Goal: Task Accomplishment & Management: Use online tool/utility

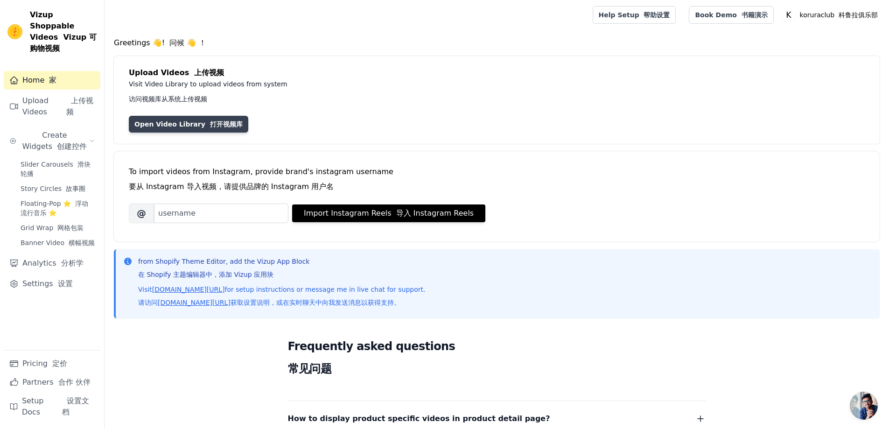
click at [171, 123] on link "Open Video Library 打开视频库" at bounding box center [188, 124] width 119 height 17
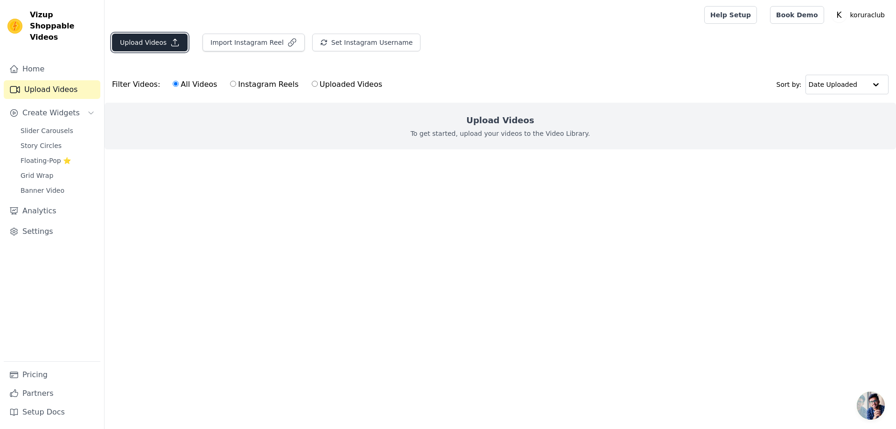
click at [176, 47] on icon "button" at bounding box center [174, 42] width 9 height 9
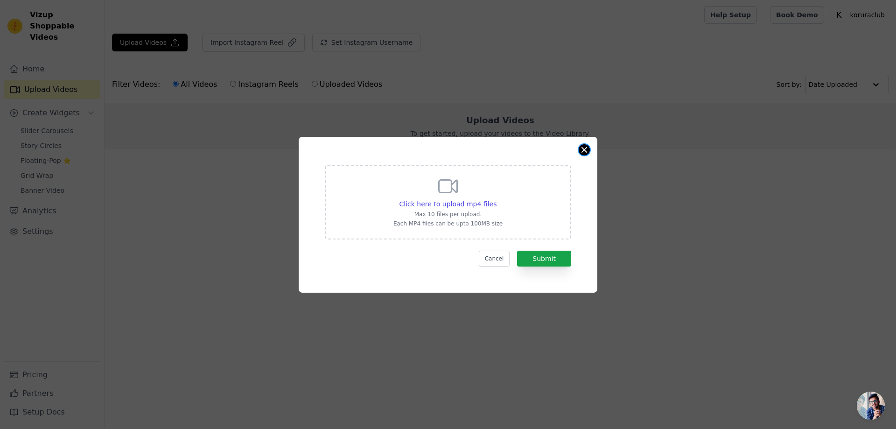
click at [587, 146] on button "Close modal" at bounding box center [583, 149] width 11 height 11
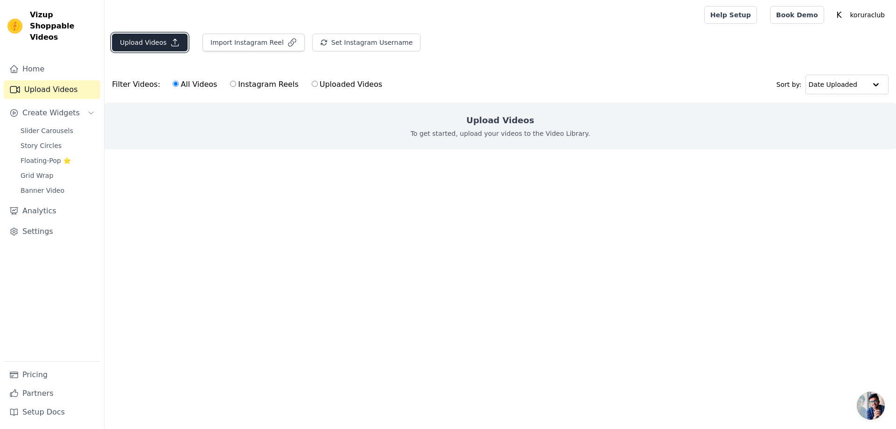
click at [157, 45] on button "Upload Videos" at bounding box center [150, 43] width 76 height 18
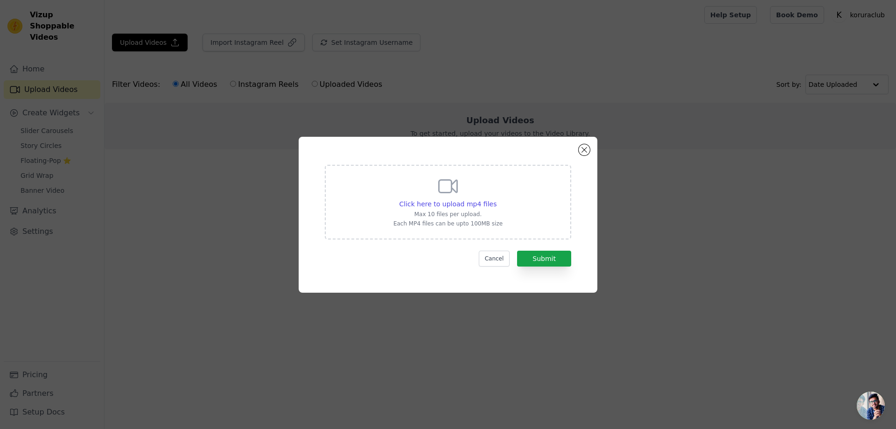
click at [402, 197] on div "Click here to upload mp4 files Max 10 files per upload. Each MP4 files can be u…" at bounding box center [447, 201] width 109 height 52
click at [496, 199] on input "Click here to upload mp4 files Max 10 files per upload. Each MP4 files can be u…" at bounding box center [496, 199] width 0 height 0
click at [456, 195] on icon at bounding box center [448, 186] width 22 height 22
click at [496, 199] on input "Click here to upload mp4 files Max 10 files per upload. Each MP4 files can be u…" at bounding box center [496, 199] width 0 height 0
type input "C:\fakepath\koruraclub_AQOZKnHcyFXtd-uUxJl7ZdFyUzL5Dydsuukw-fbVr9HgF-sdlzzdmfCI…"
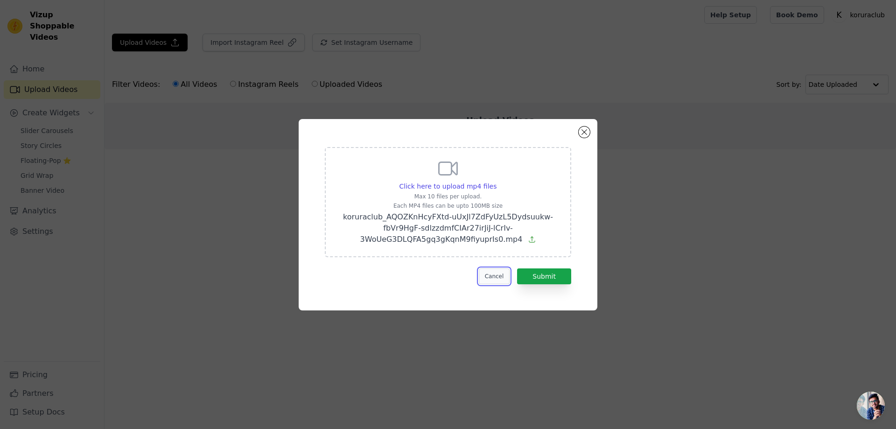
click at [491, 281] on button "Cancel" at bounding box center [494, 276] width 31 height 16
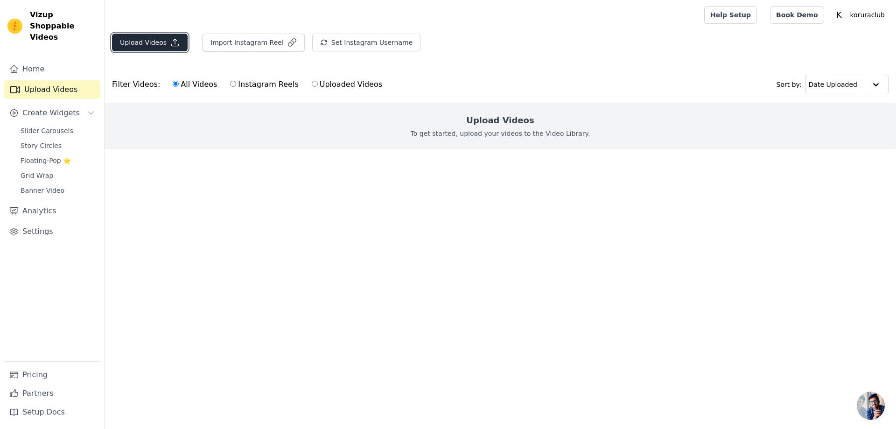
click at [166, 48] on button "Upload Videos" at bounding box center [150, 43] width 76 height 18
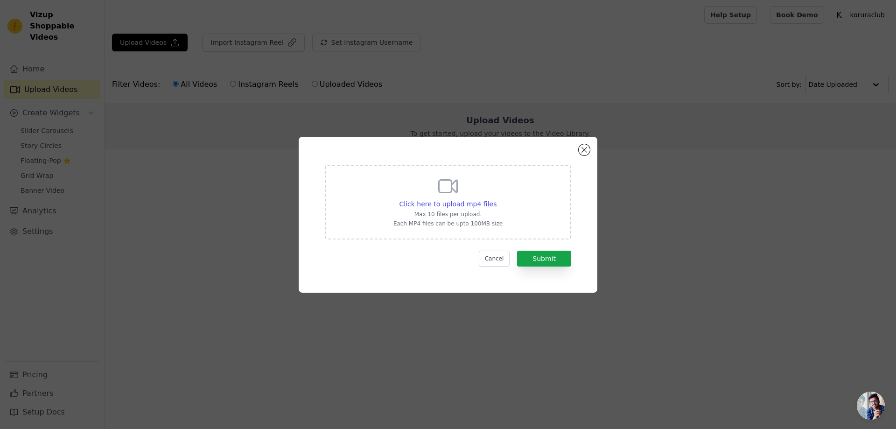
click at [497, 208] on div "Click here to upload mp4 files Max 10 files per upload. Each MP4 files can be u…" at bounding box center [447, 201] width 109 height 52
click at [496, 199] on input "Click here to upload mp4 files Max 10 files per upload. Each MP4 files can be u…" at bounding box center [496, 199] width 0 height 0
type input "C:\fakepath\koruraclub_AQPBhYA-1HIF8YqbkXsP3K32-72RhiO1pT0EnE7DI_52FGYYNzdfSEqz…"
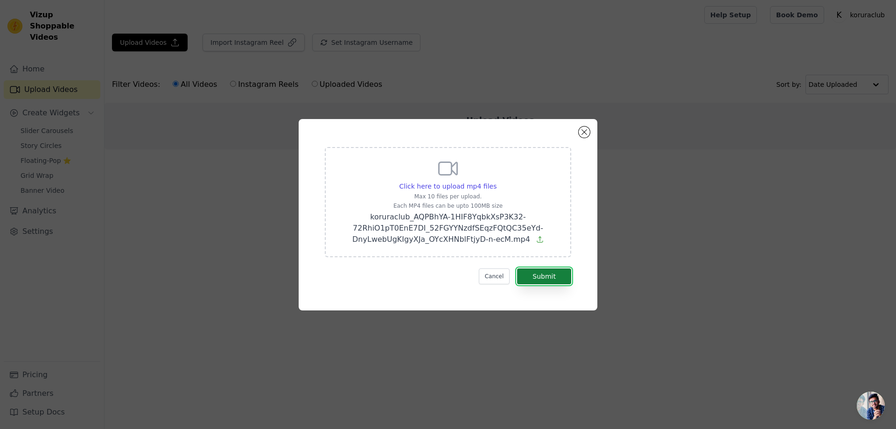
click at [541, 274] on button "Submit" at bounding box center [544, 276] width 54 height 16
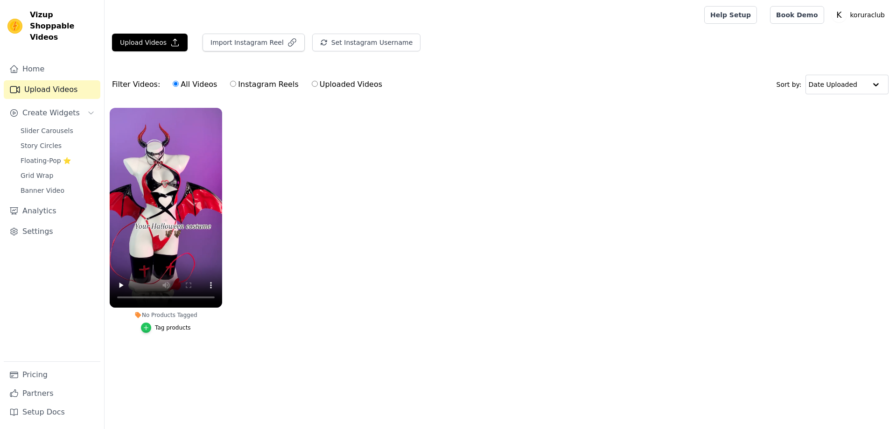
click at [144, 327] on icon "button" at bounding box center [146, 327] width 7 height 7
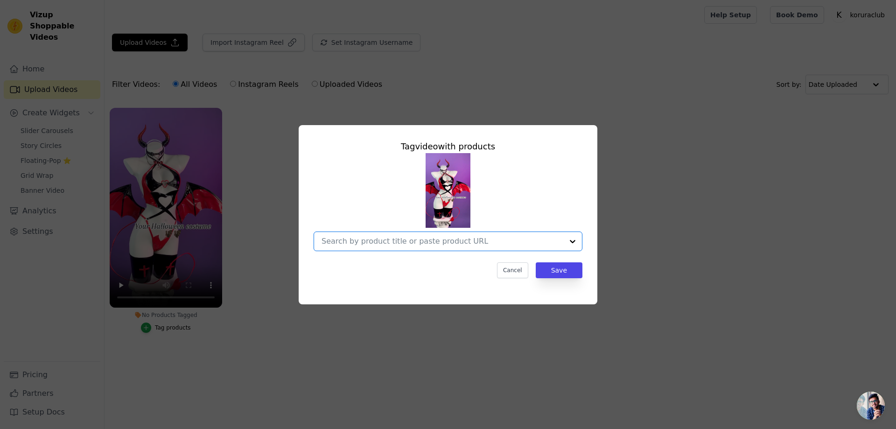
click at [455, 241] on input "No Products Tagged Tag video with products Option undefined, selected. Select i…" at bounding box center [442, 240] width 242 height 9
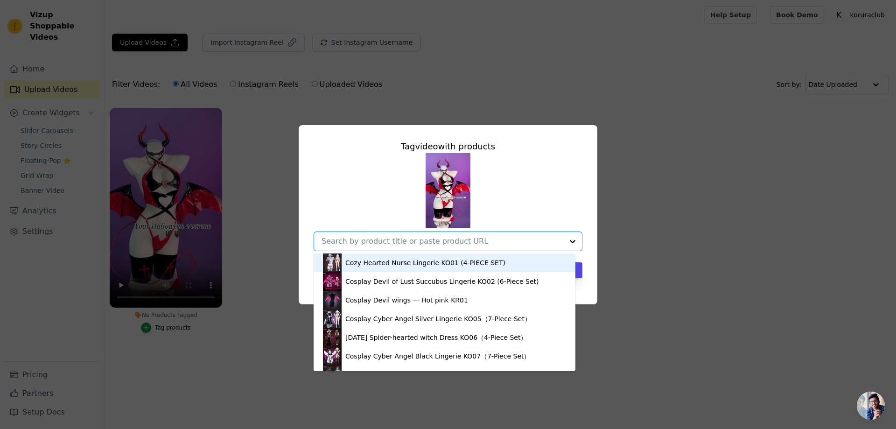
click at [455, 241] on input "No Products Tagged Tag video with products Cozy Hearted Nurse Lingerie KO01 (4-…" at bounding box center [442, 240] width 242 height 9
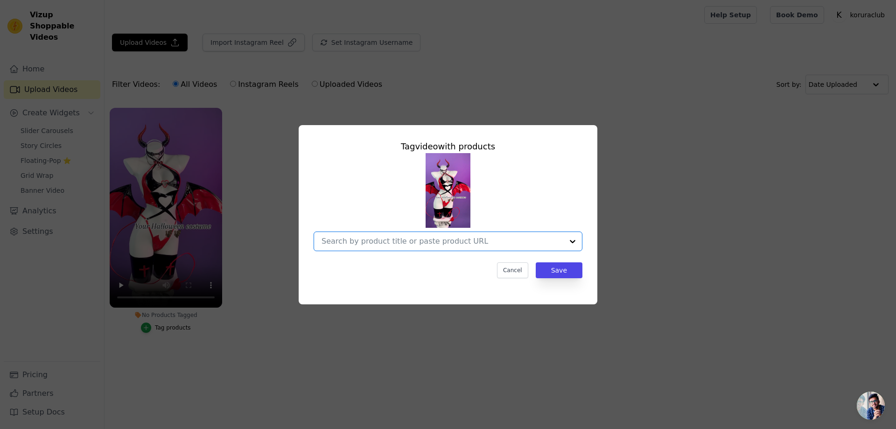
click at [405, 243] on input "No Products Tagged Tag video with products Option undefined, selected. Select i…" at bounding box center [442, 240] width 242 height 9
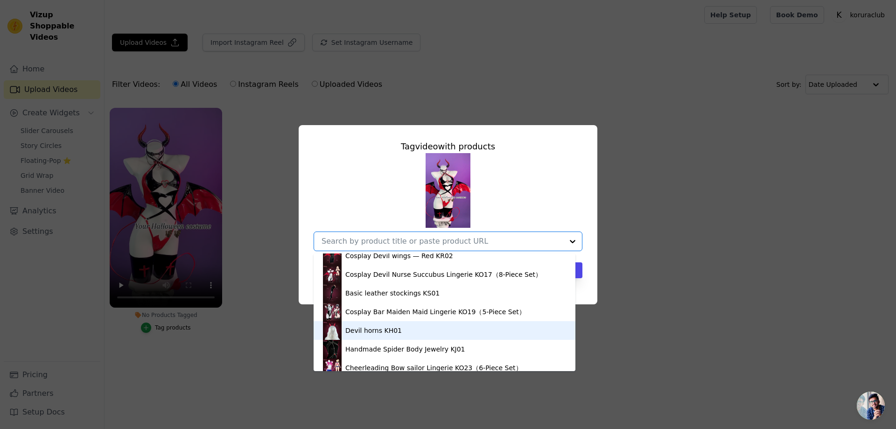
scroll to position [233, 0]
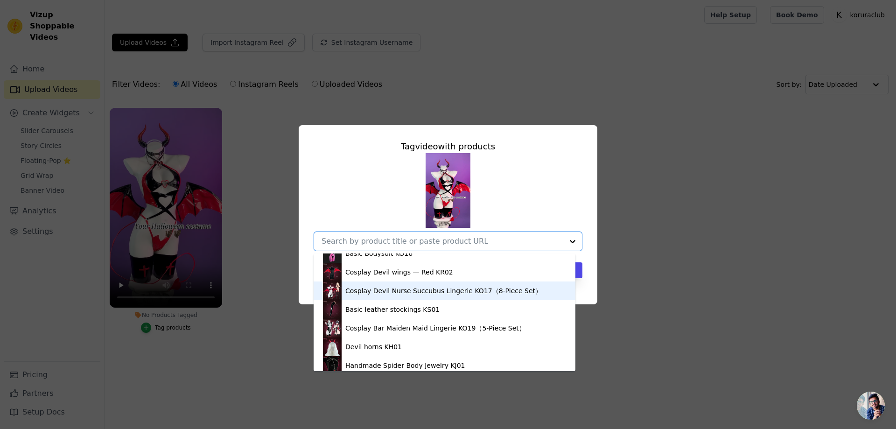
click at [382, 292] on div "Cosplay Devil Nurse Succubus Lingerie KO17（8-Piece Set）" at bounding box center [443, 290] width 196 height 9
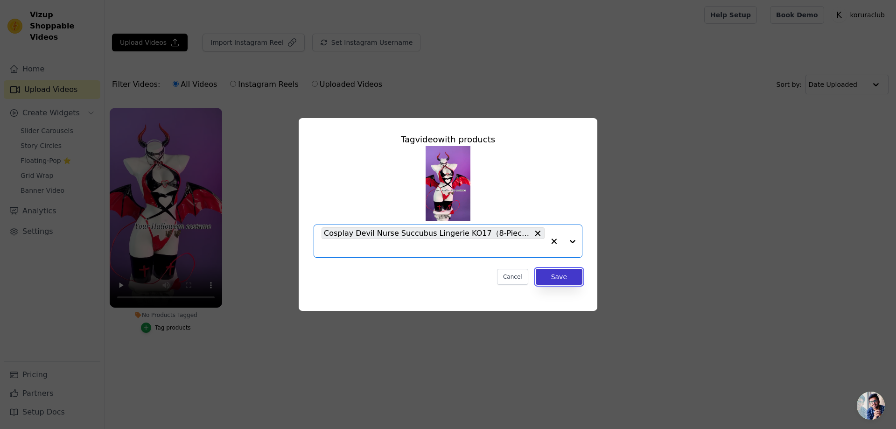
click at [565, 284] on button "Save" at bounding box center [558, 277] width 47 height 16
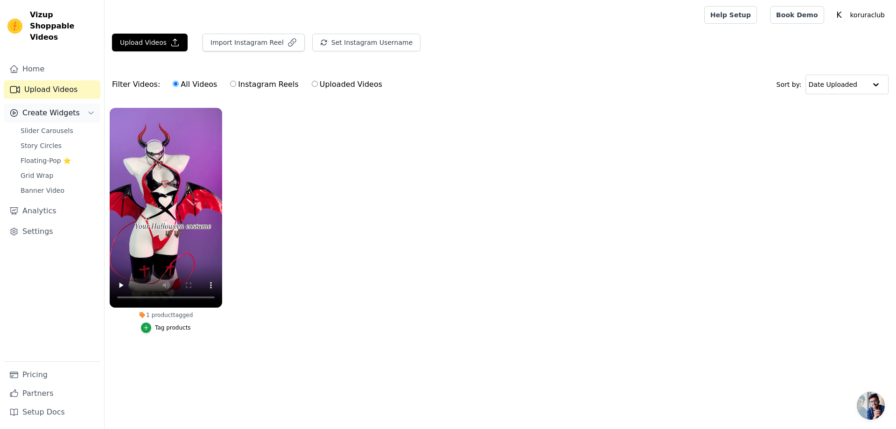
click at [68, 107] on span "Create Widgets" at bounding box center [50, 112] width 57 height 11
click at [49, 126] on span "Slider Carousels" at bounding box center [47, 130] width 53 height 9
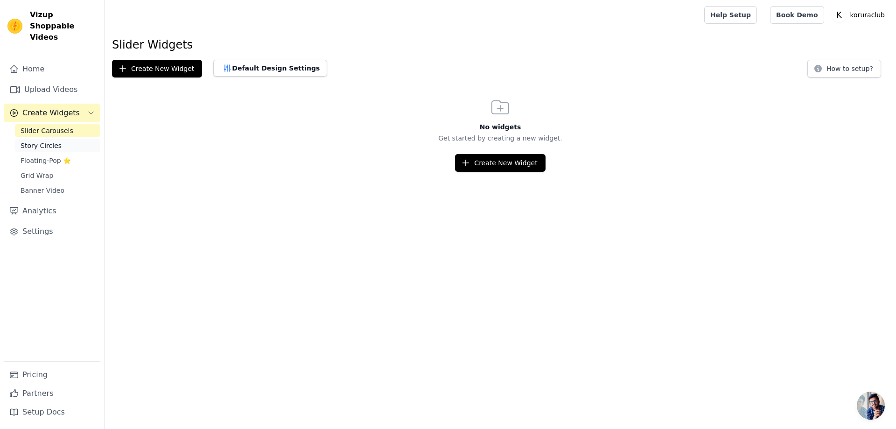
click at [45, 141] on span "Story Circles" at bounding box center [41, 145] width 41 height 9
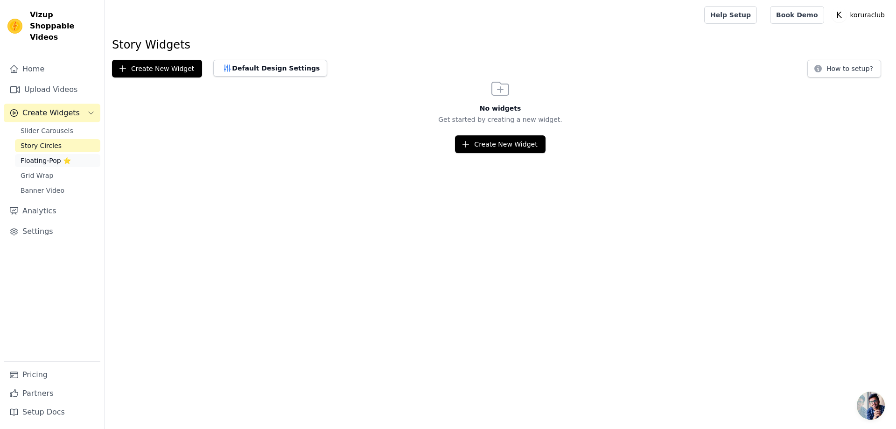
click at [42, 156] on span "Floating-Pop ⭐" at bounding box center [46, 160] width 50 height 9
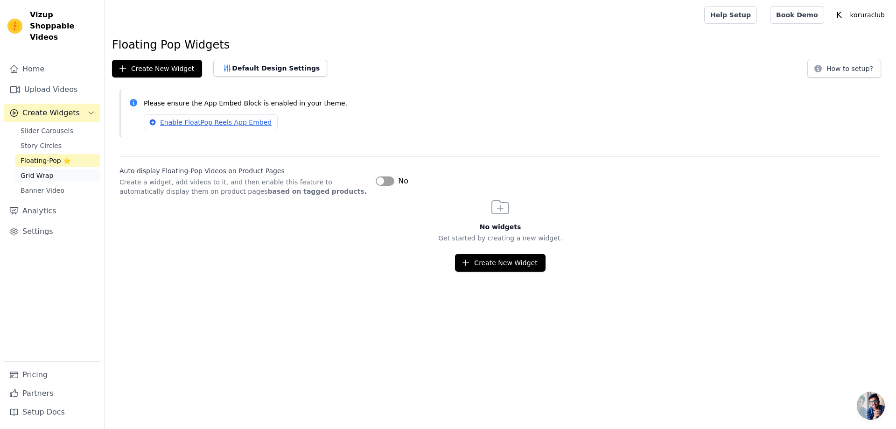
click at [40, 171] on span "Grid Wrap" at bounding box center [37, 175] width 33 height 9
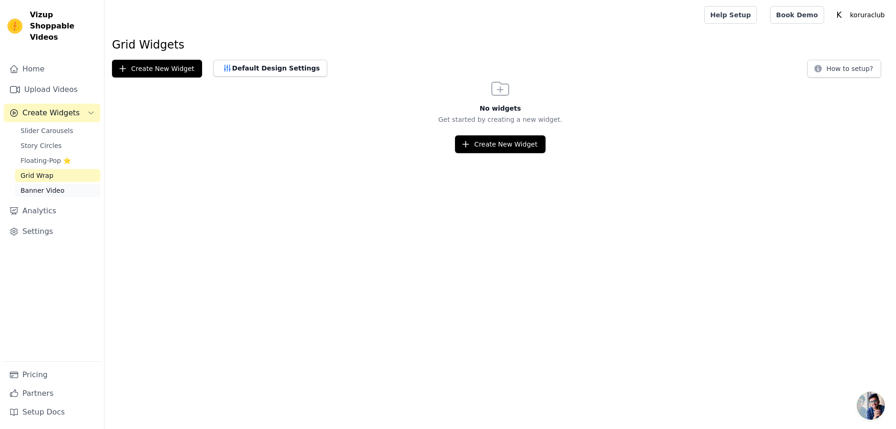
click at [40, 186] on span "Banner Video" at bounding box center [43, 190] width 44 height 9
click at [37, 141] on span "Story Circles" at bounding box center [41, 145] width 41 height 9
click at [504, 135] on div "No widgets Get started by creating a new widget. Create New Widget" at bounding box center [499, 115] width 791 height 76
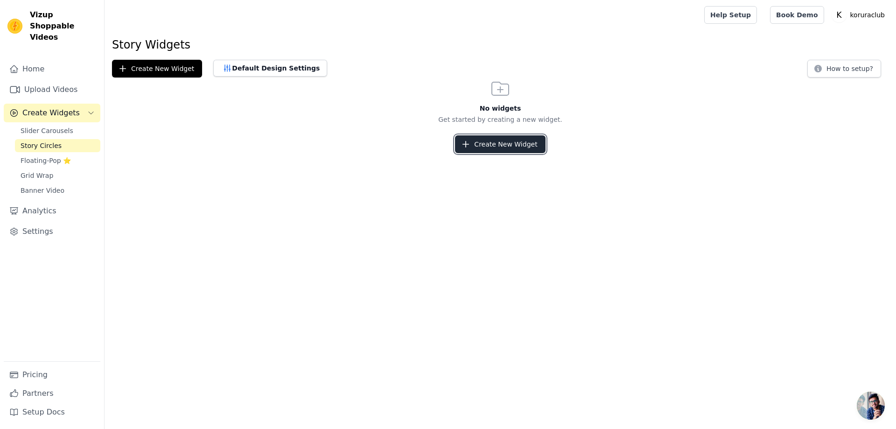
click at [504, 142] on button "Create New Widget" at bounding box center [500, 144] width 90 height 18
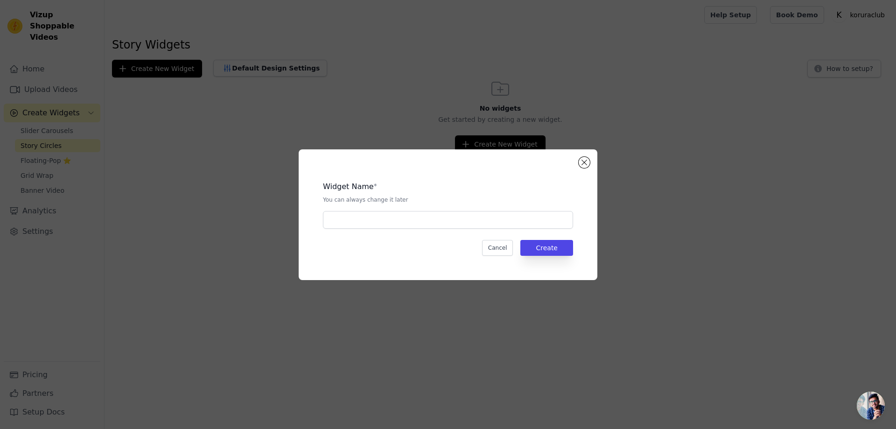
click at [430, 208] on div "Widget Name * You can always change it later" at bounding box center [448, 201] width 250 height 55
drag, startPoint x: 432, startPoint y: 215, endPoint x: 445, endPoint y: 214, distance: 13.6
click at [432, 215] on input "text" at bounding box center [448, 220] width 250 height 18
click at [573, 158] on div "Widget Name * You can always change it later Cancel Create" at bounding box center [448, 214] width 299 height 131
click at [585, 160] on button "Close modal" at bounding box center [583, 162] width 11 height 11
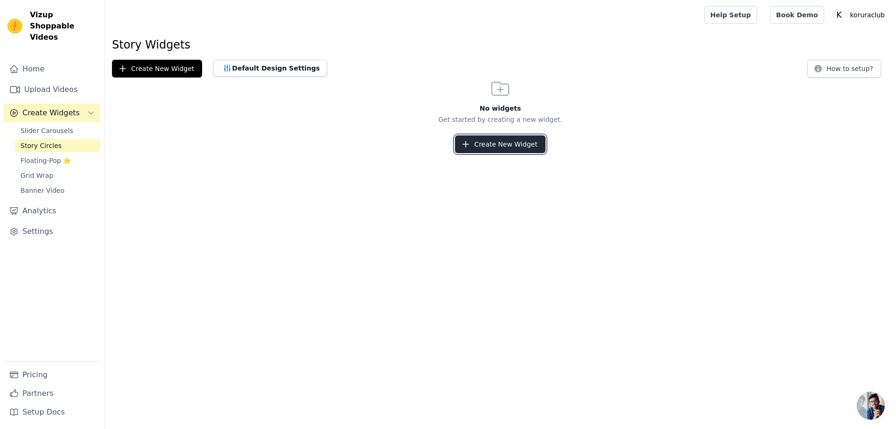
click at [499, 139] on button "Create New Widget" at bounding box center [500, 144] width 90 height 18
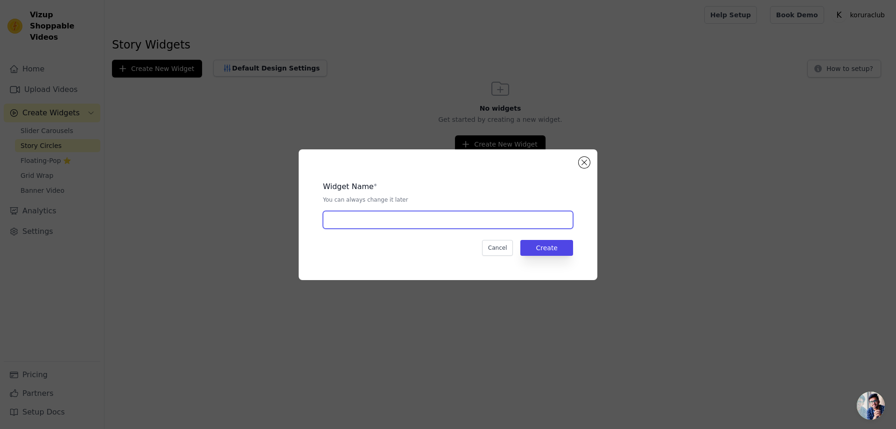
click at [472, 215] on input "text" at bounding box center [448, 220] width 250 height 18
type input "evil"
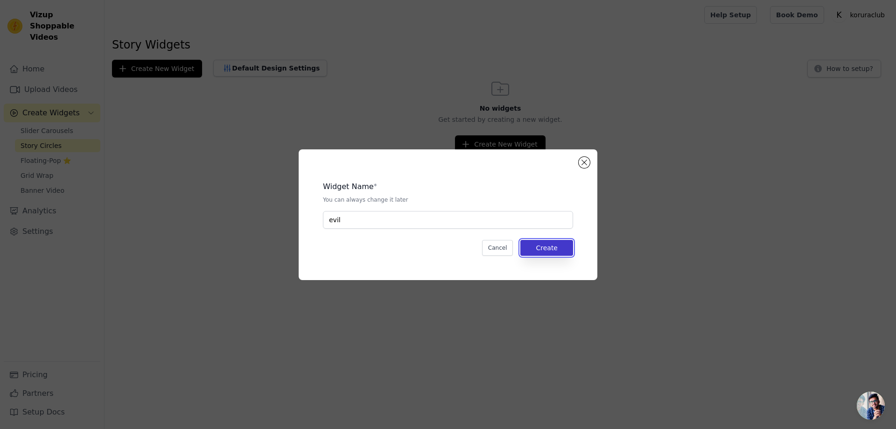
click at [564, 254] on button "Create" at bounding box center [546, 248] width 53 height 16
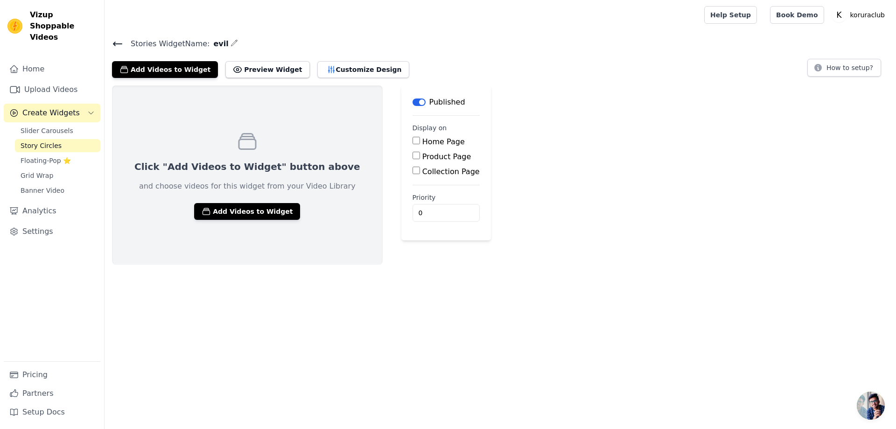
click at [412, 151] on div "Product Page" at bounding box center [445, 156] width 67 height 11
click at [412, 153] on input "Product Page" at bounding box center [415, 155] width 7 height 7
checkbox input "true"
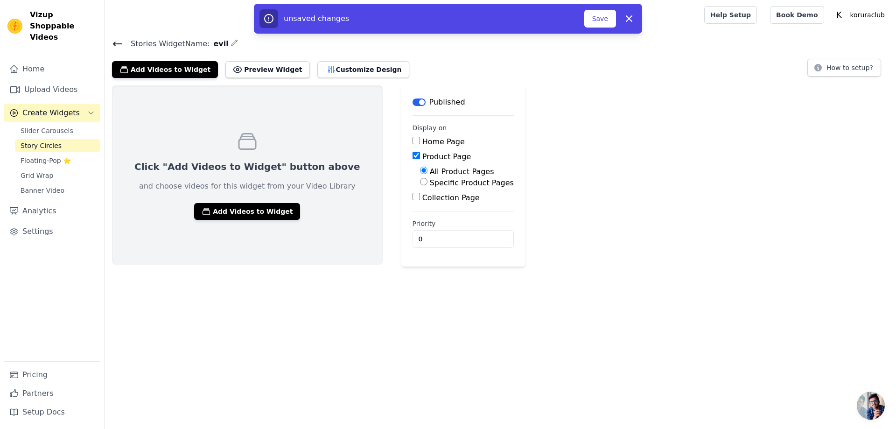
click at [420, 184] on input "Specific Product Pages" at bounding box center [423, 181] width 7 height 7
radio input "true"
click at [424, 206] on button "Select Products" at bounding box center [451, 204] width 63 height 16
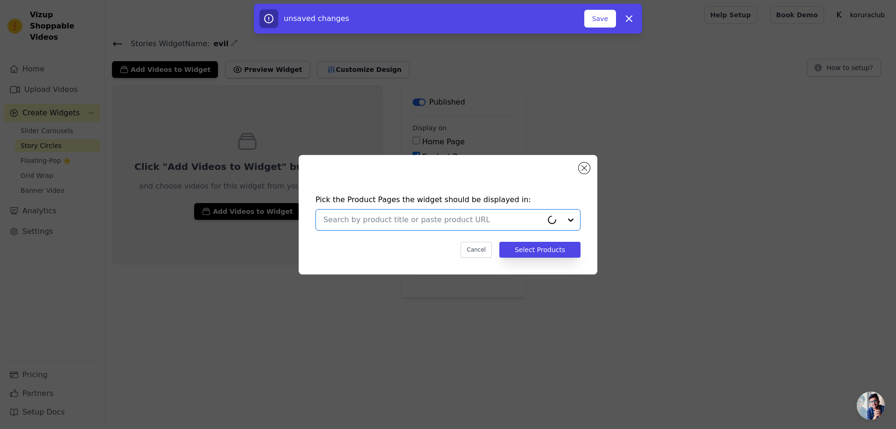
click at [424, 216] on input "text" at bounding box center [432, 219] width 219 height 11
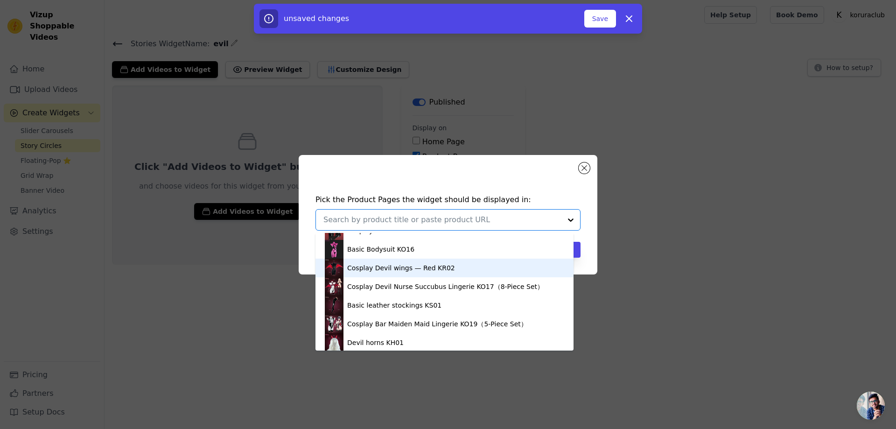
scroll to position [233, 0]
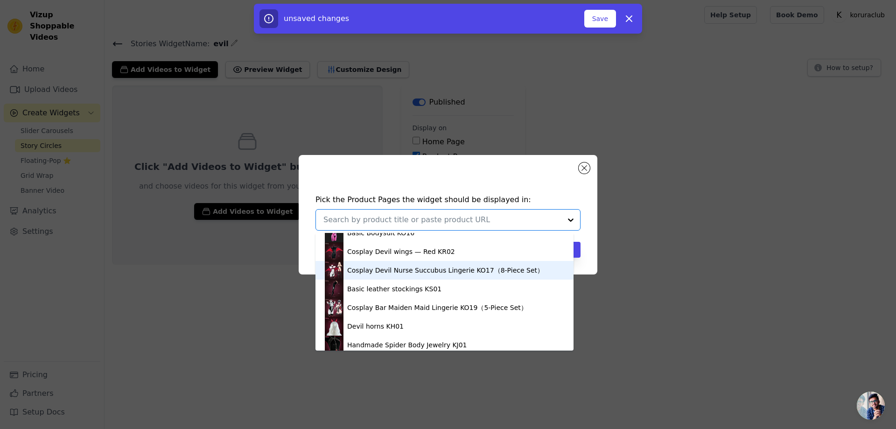
click at [403, 271] on div "Cosplay Devil Nurse Succubus Lingerie KO17（8-Piece Set）" at bounding box center [445, 269] width 196 height 9
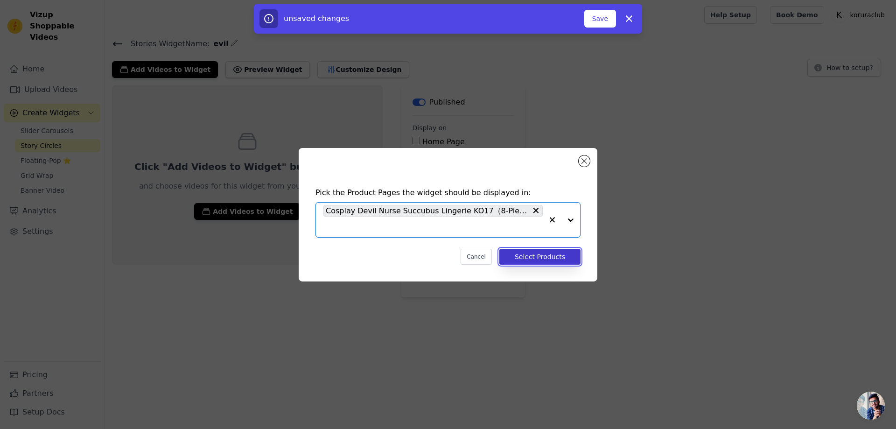
click at [576, 254] on button "Select Products" at bounding box center [539, 257] width 81 height 16
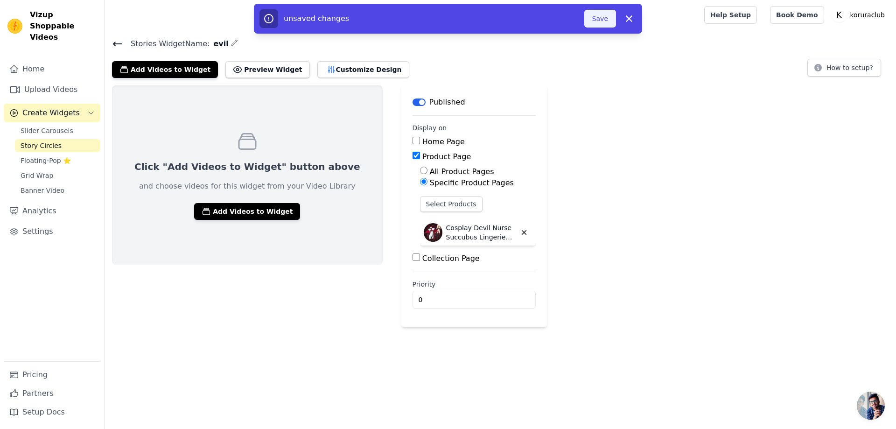
click at [605, 17] on button "Save" at bounding box center [600, 19] width 32 height 18
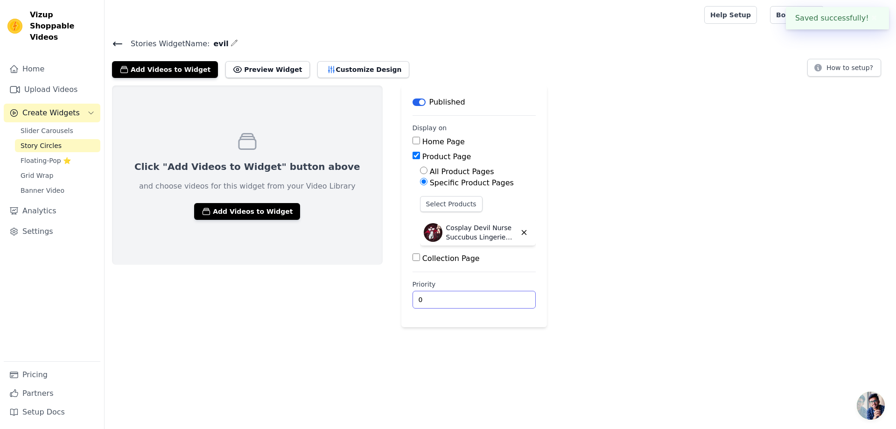
click at [431, 299] on input "0" at bounding box center [473, 300] width 123 height 18
click at [493, 298] on input "1" at bounding box center [473, 300] width 123 height 18
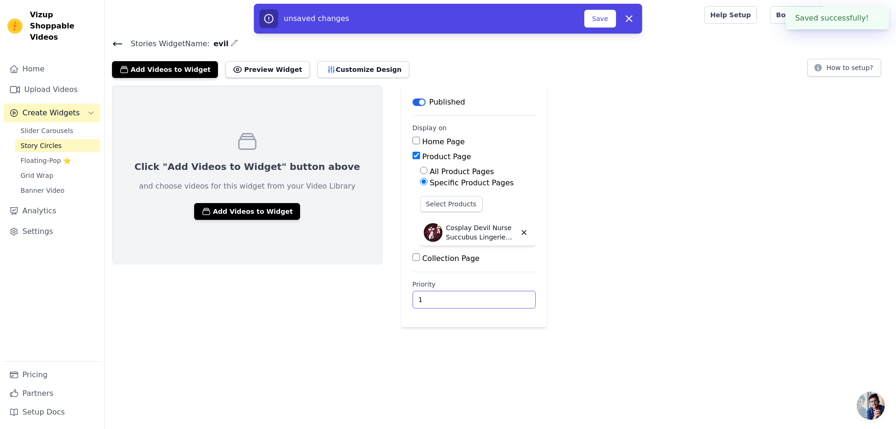
click at [496, 305] on input "1" at bounding box center [473, 300] width 123 height 18
drag, startPoint x: 496, startPoint y: 304, endPoint x: 495, endPoint y: 299, distance: 5.2
click at [496, 299] on input "1" at bounding box center [473, 300] width 123 height 18
click at [495, 296] on input "2" at bounding box center [473, 300] width 123 height 18
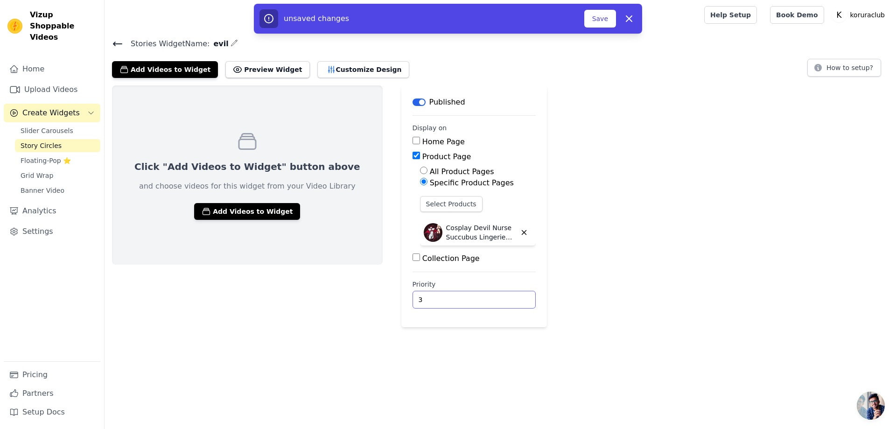
click at [495, 296] on input "3" at bounding box center [473, 300] width 123 height 18
type input "4"
click at [495, 296] on input "4" at bounding box center [473, 300] width 123 height 18
click at [597, 21] on button "Save" at bounding box center [600, 19] width 32 height 18
drag, startPoint x: 422, startPoint y: 286, endPoint x: 393, endPoint y: 284, distance: 29.0
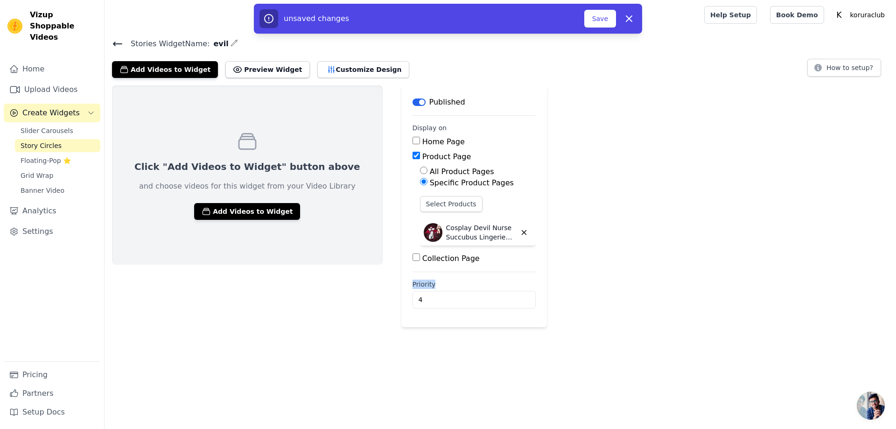
click at [401, 284] on main "Label Published Display on Home Page Product Page All Product Pages Specific Pr…" at bounding box center [474, 206] width 146 height 242
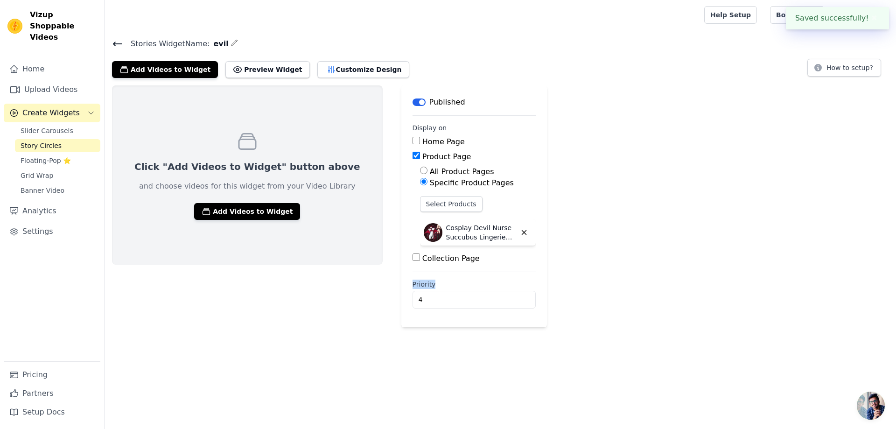
copy label "Priority"
click at [301, 325] on div "Click "Add Videos to Widget" button above and choose videos for this widget fro…" at bounding box center [247, 206] width 271 height 242
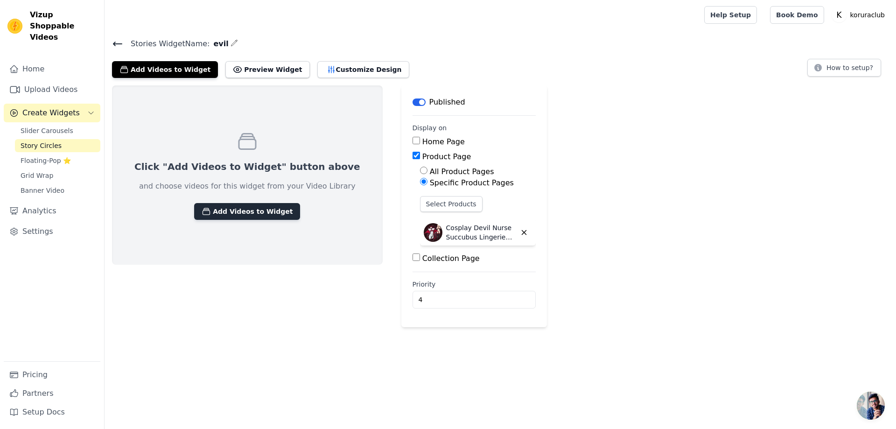
click at [257, 212] on button "Add Videos to Widget" at bounding box center [247, 211] width 106 height 17
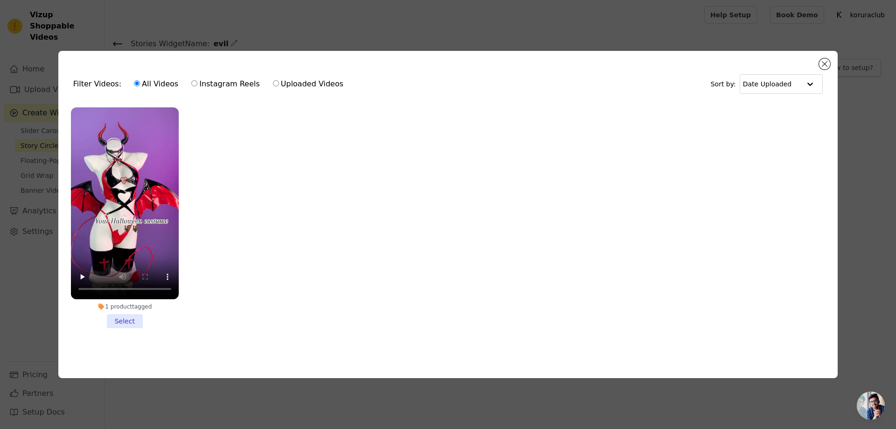
click at [127, 320] on li "1 product tagged Select" at bounding box center [125, 217] width 108 height 221
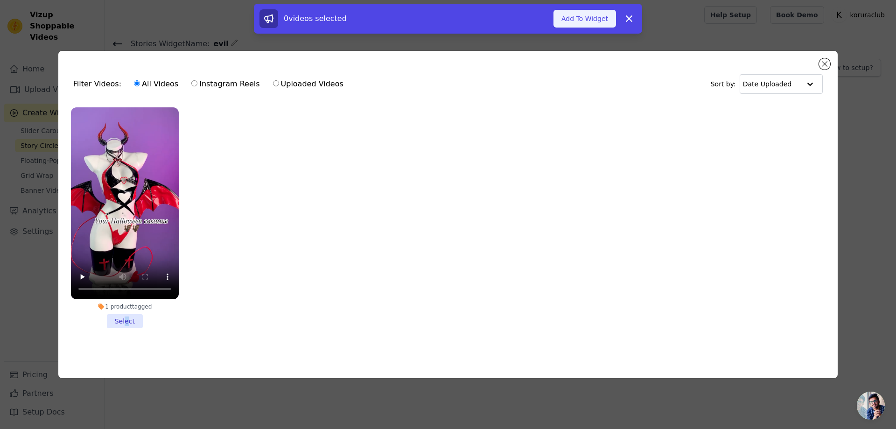
click at [577, 19] on button "Add To Widget" at bounding box center [584, 19] width 63 height 18
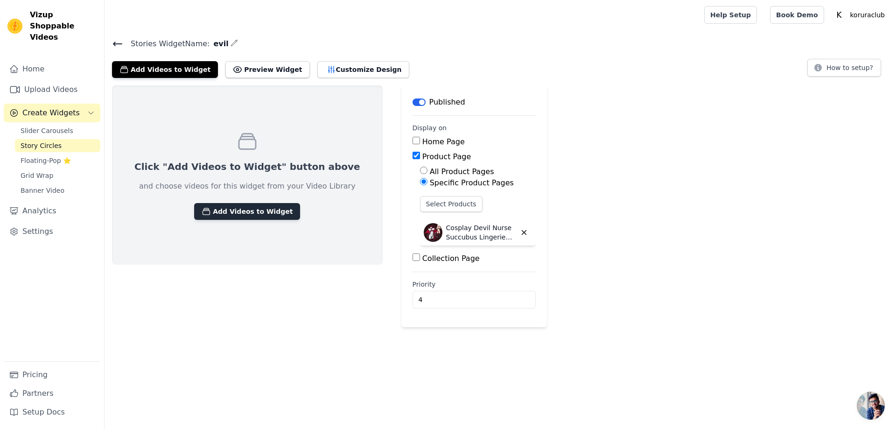
click at [258, 213] on button "Add Videos to Widget" at bounding box center [247, 211] width 106 height 17
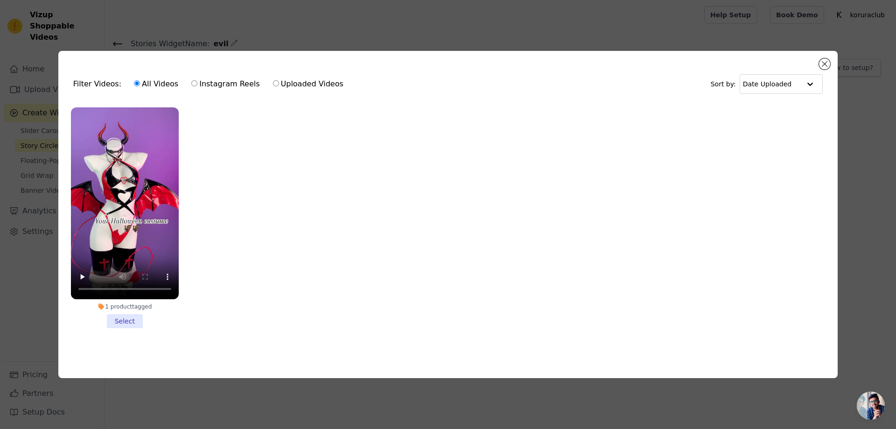
click at [131, 320] on li "1 product tagged Select" at bounding box center [125, 217] width 108 height 221
click at [0, 0] on input "1 product tagged Select" at bounding box center [0, 0] width 0 height 0
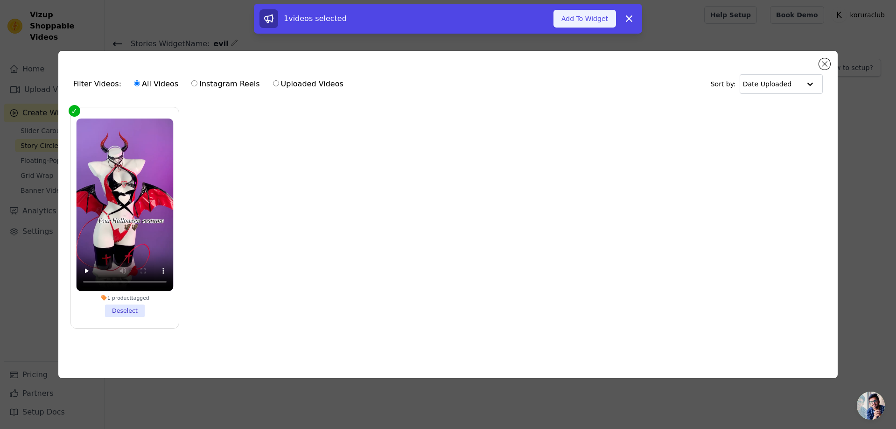
click at [596, 22] on button "Add To Widget" at bounding box center [584, 19] width 63 height 18
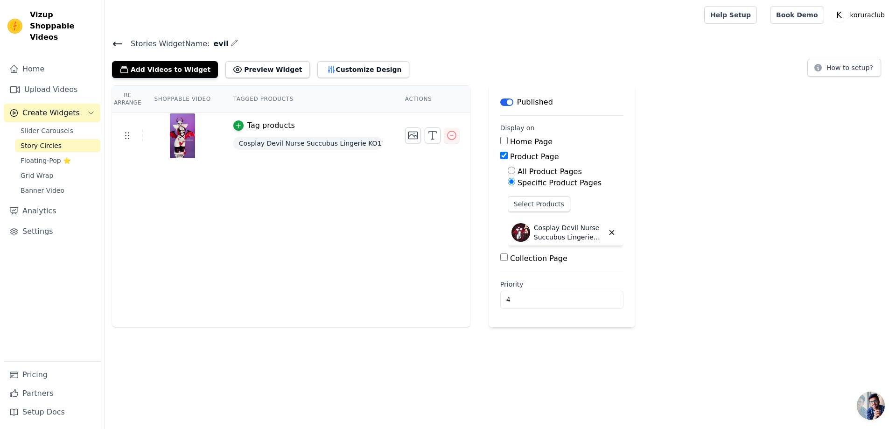
drag, startPoint x: 695, startPoint y: 155, endPoint x: 397, endPoint y: 140, distance: 297.5
click at [695, 154] on div "Re Arrange Shoppable Video Tagged Products Actions Tag products Cosplay Devil N…" at bounding box center [499, 206] width 791 height 242
click at [61, 139] on link "Story Circles" at bounding box center [57, 145] width 85 height 13
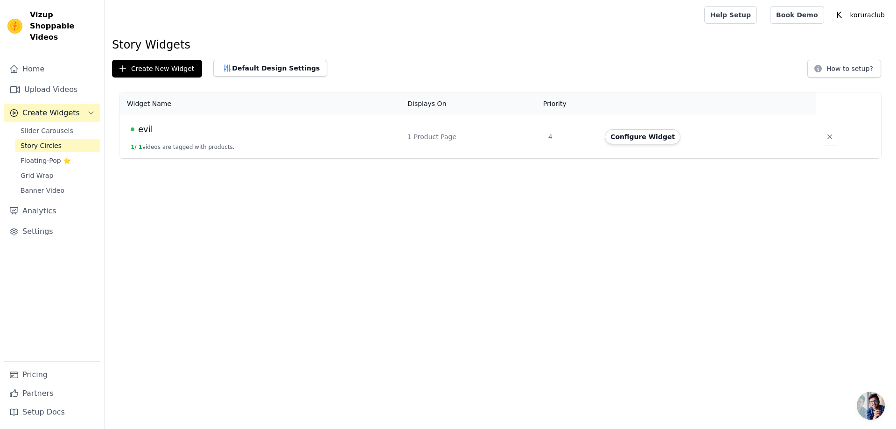
click at [141, 125] on span "evil" at bounding box center [145, 129] width 15 height 13
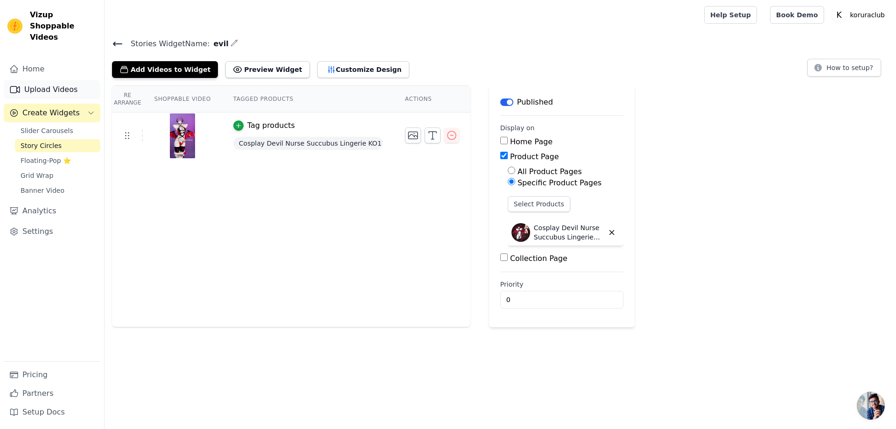
click at [63, 80] on link "Upload Videos" at bounding box center [52, 89] width 97 height 19
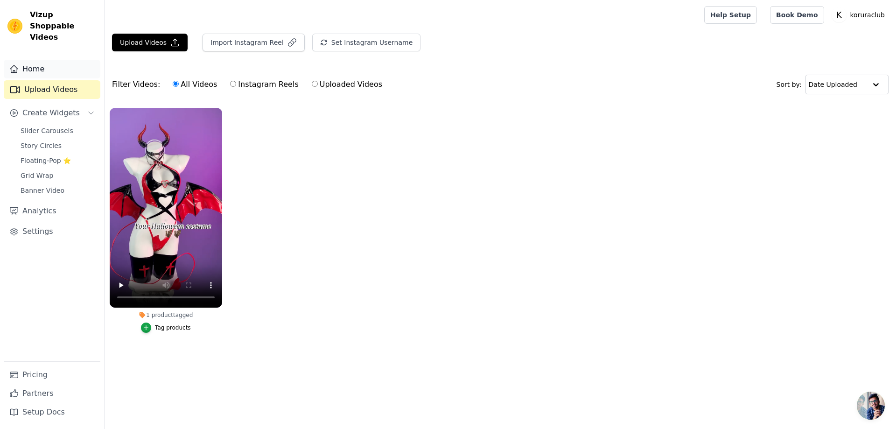
click at [29, 63] on link "Home" at bounding box center [52, 69] width 97 height 19
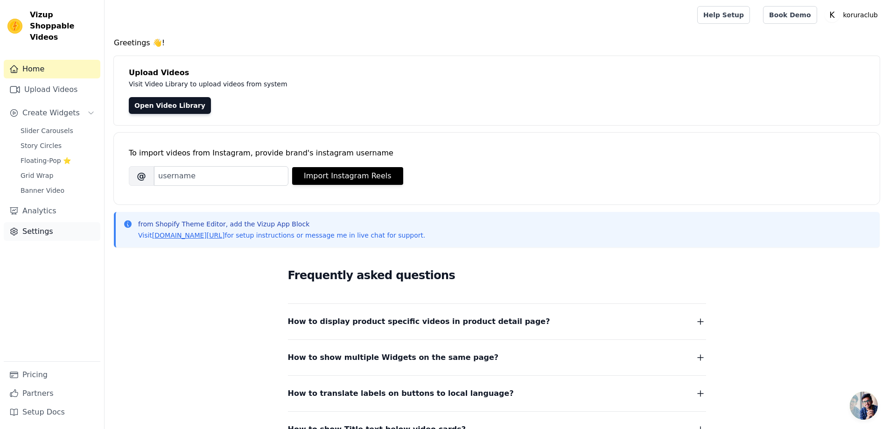
click at [33, 222] on link "Settings" at bounding box center [52, 231] width 97 height 19
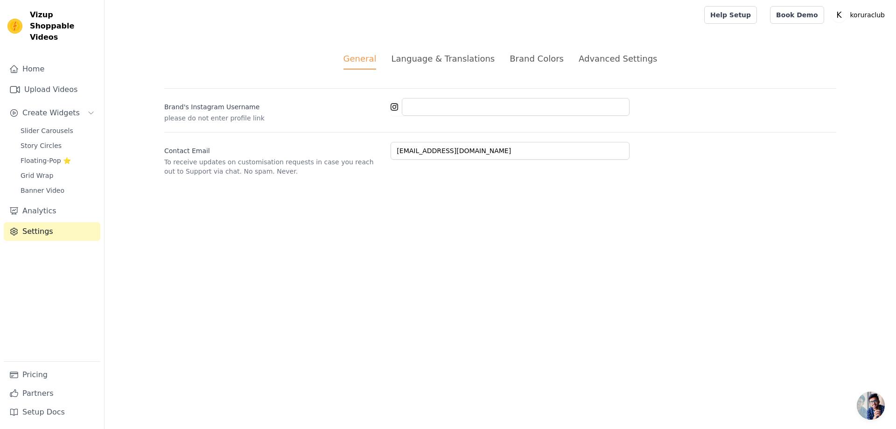
click at [473, 61] on div "Language & Translations" at bounding box center [443, 58] width 104 height 13
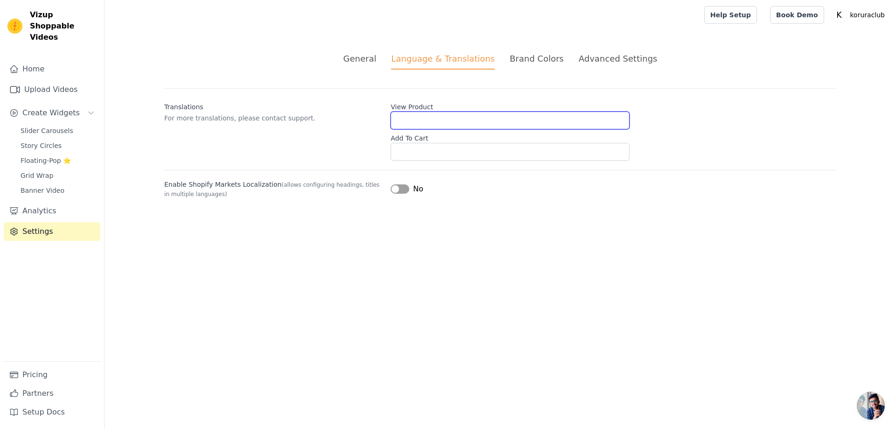
click at [433, 116] on input "View Product" at bounding box center [509, 120] width 239 height 18
click at [364, 59] on div "General" at bounding box center [359, 58] width 33 height 13
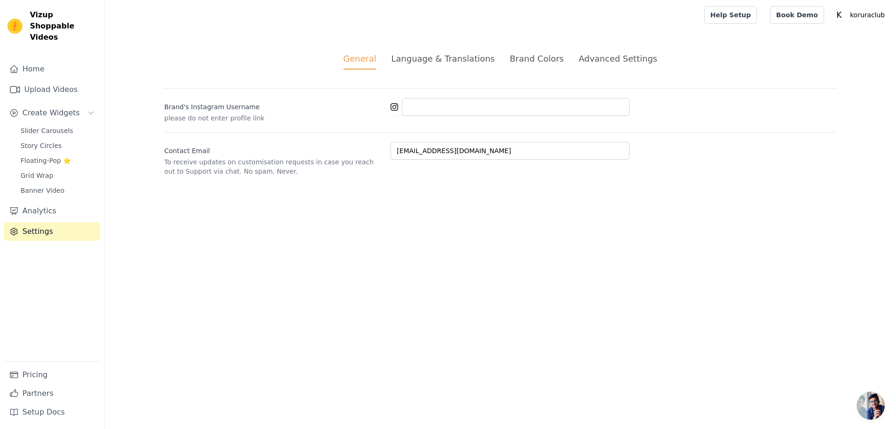
click at [602, 57] on div "Advanced Settings" at bounding box center [617, 58] width 78 height 13
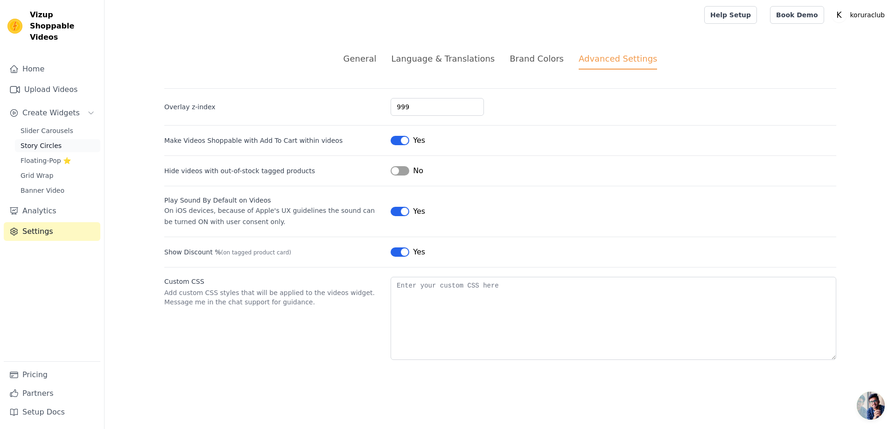
click at [51, 141] on span "Story Circles" at bounding box center [41, 145] width 41 height 9
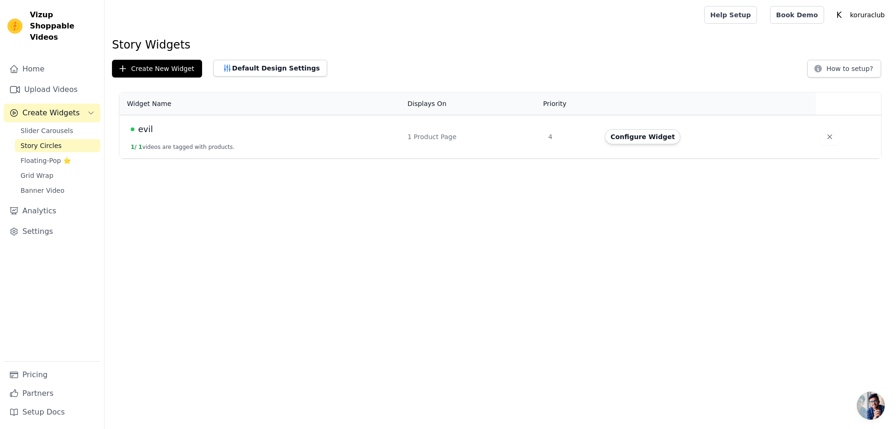
click at [60, 91] on div "Home Upload Videos Create Widgets Slider Carousels Story Circles Floating-Pop ⭐…" at bounding box center [52, 210] width 97 height 301
click at [62, 83] on link "Upload Videos" at bounding box center [52, 89] width 97 height 19
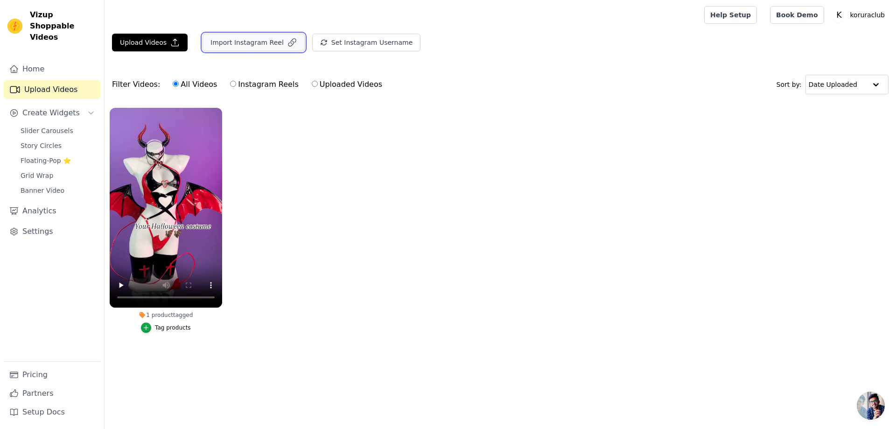
click at [243, 47] on button "Import Instagram Reel" at bounding box center [253, 43] width 102 height 18
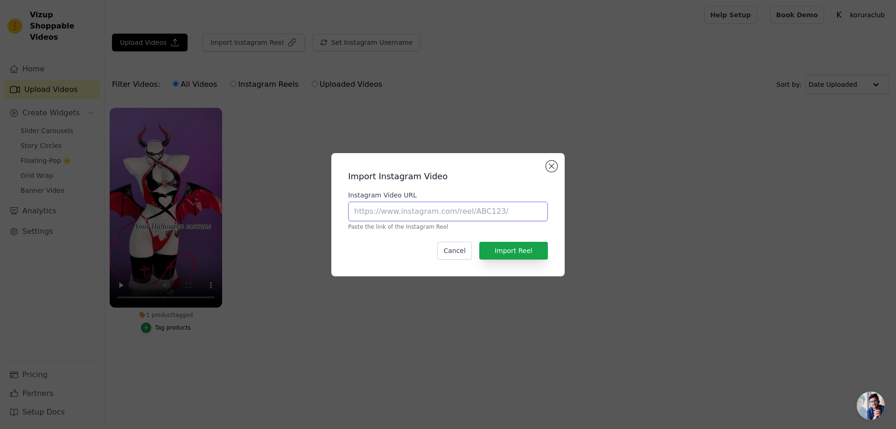
click at [443, 210] on input "Instagram Video URL" at bounding box center [448, 212] width 200 height 20
click at [548, 165] on button "Close modal" at bounding box center [551, 165] width 11 height 11
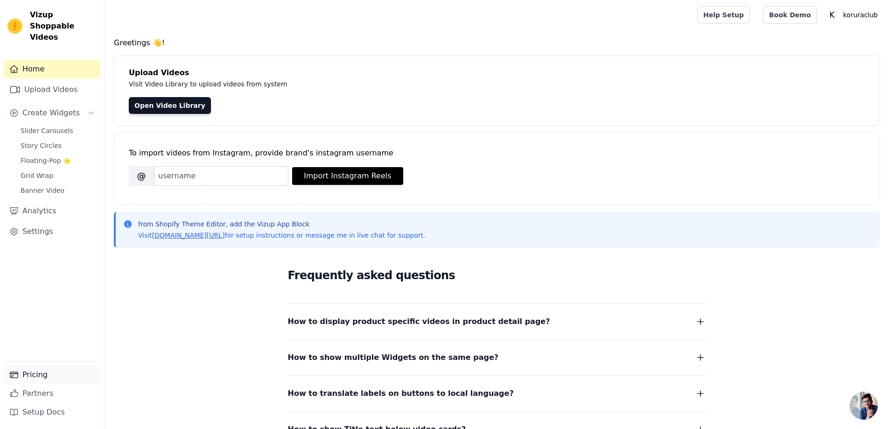
click at [45, 369] on link "Pricing" at bounding box center [52, 374] width 97 height 19
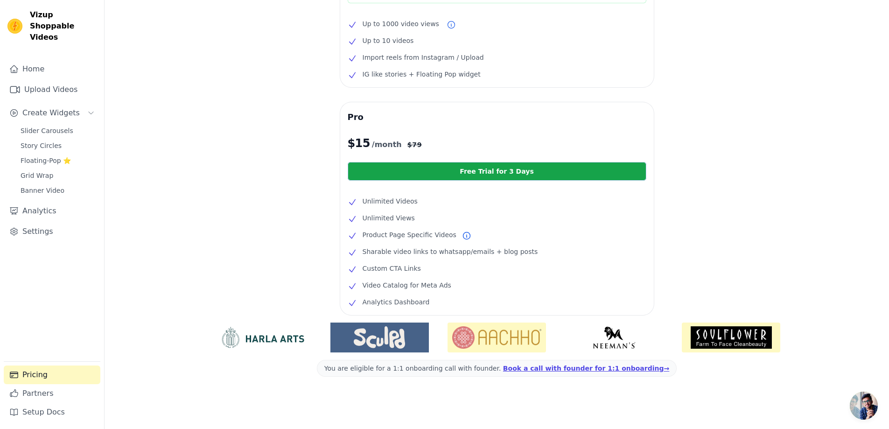
scroll to position [120, 0]
